Goal: Unclear: Browse casually

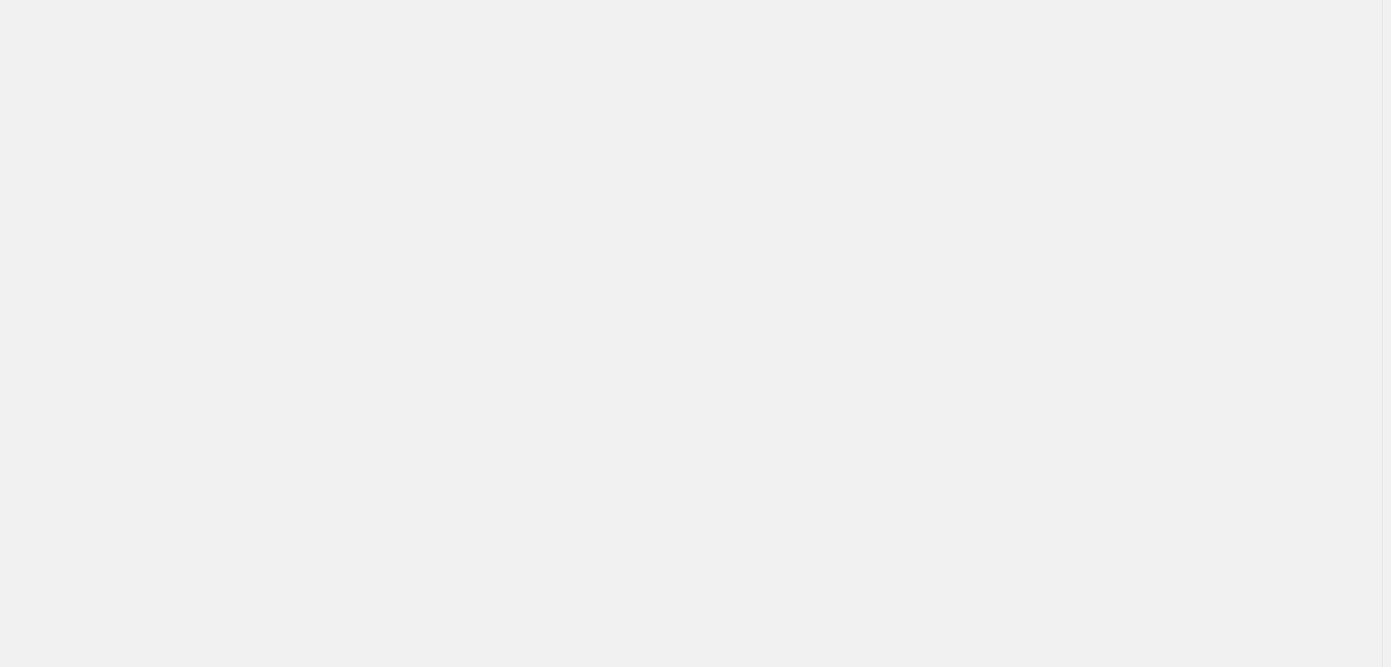
click at [781, 255] on div at bounding box center [691, 333] width 1382 height 667
drag, startPoint x: 827, startPoint y: 216, endPoint x: 819, endPoint y: 209, distance: 10.6
click at [827, 216] on div at bounding box center [691, 333] width 1382 height 667
click at [88, 286] on div at bounding box center [691, 333] width 1382 height 667
